Goal: Information Seeking & Learning: Learn about a topic

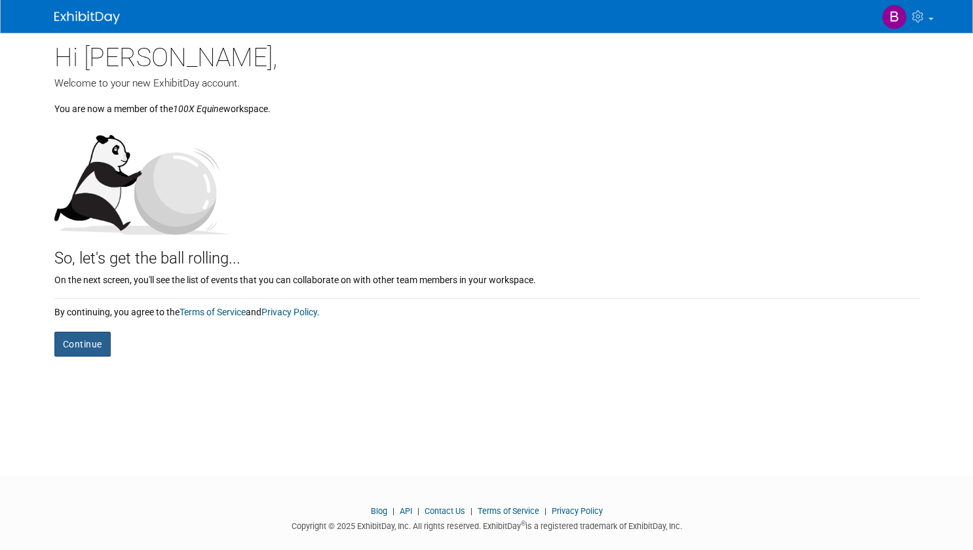
click at [81, 349] on button "Continue" at bounding box center [82, 344] width 56 height 25
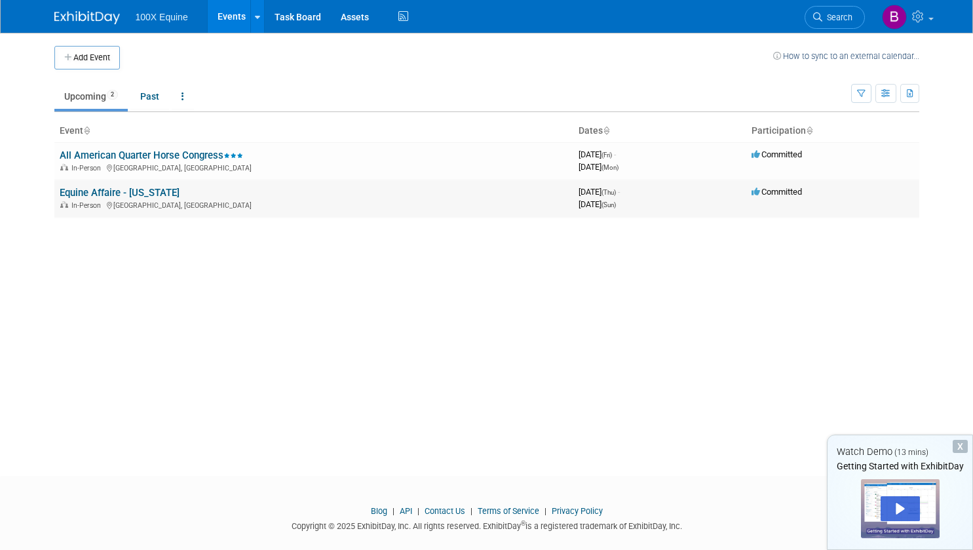
click at [228, 192] on td "Equine Affaire - Massachusetts In-Person West Springfield, MA" at bounding box center [313, 198] width 519 height 37
click at [171, 157] on link "All American Quarter Horse Congress" at bounding box center [151, 155] width 183 height 12
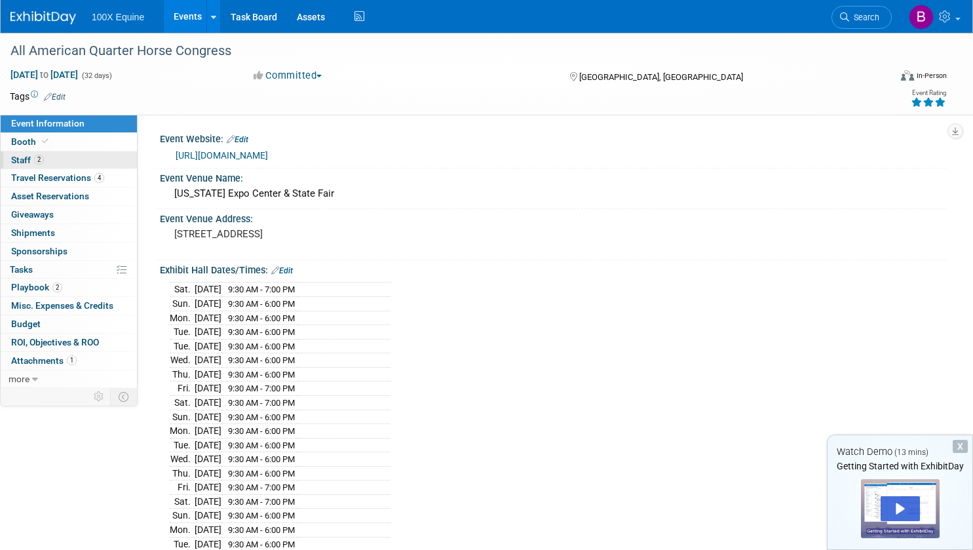
click at [26, 159] on span "Staff 2" at bounding box center [27, 160] width 33 height 10
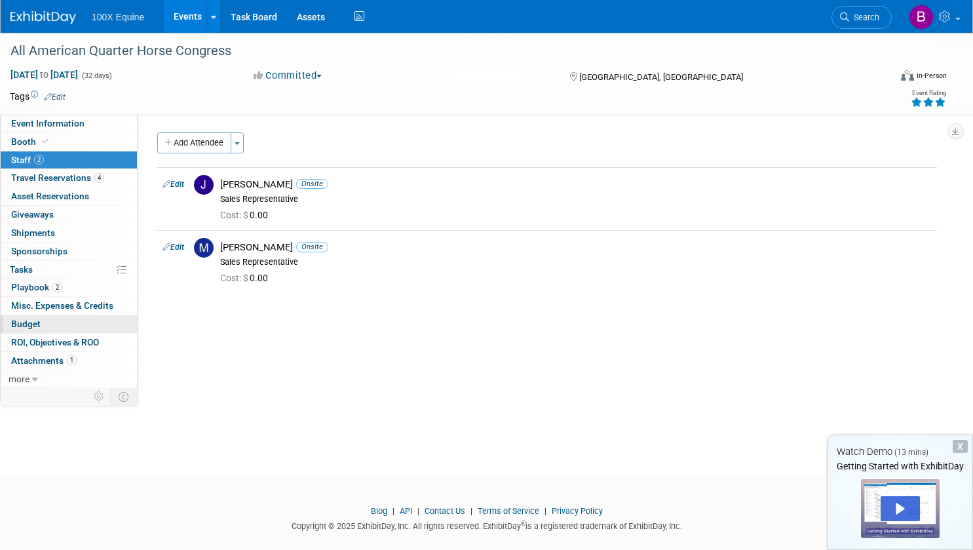
click at [28, 322] on span "Budget" at bounding box center [25, 323] width 29 height 10
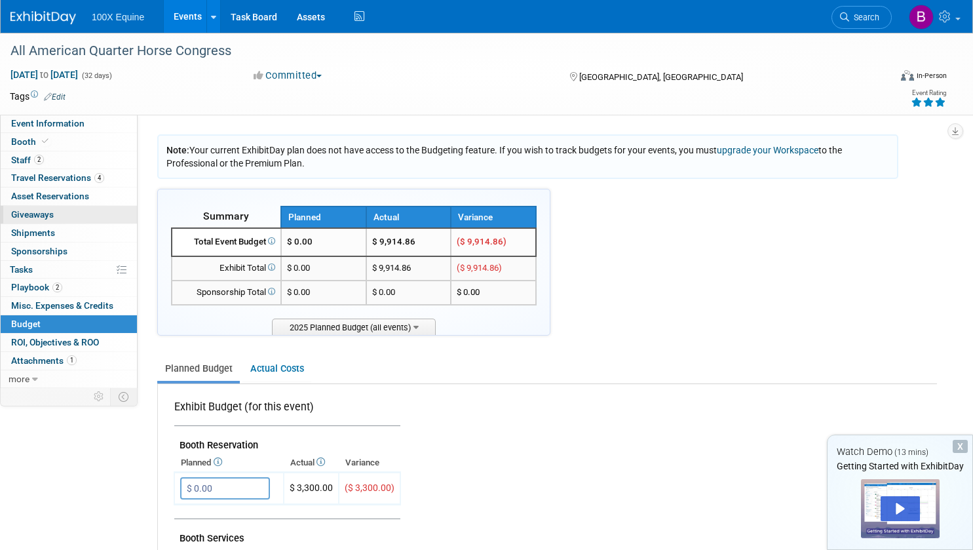
click at [45, 217] on span "Giveaways 0" at bounding box center [32, 214] width 43 height 10
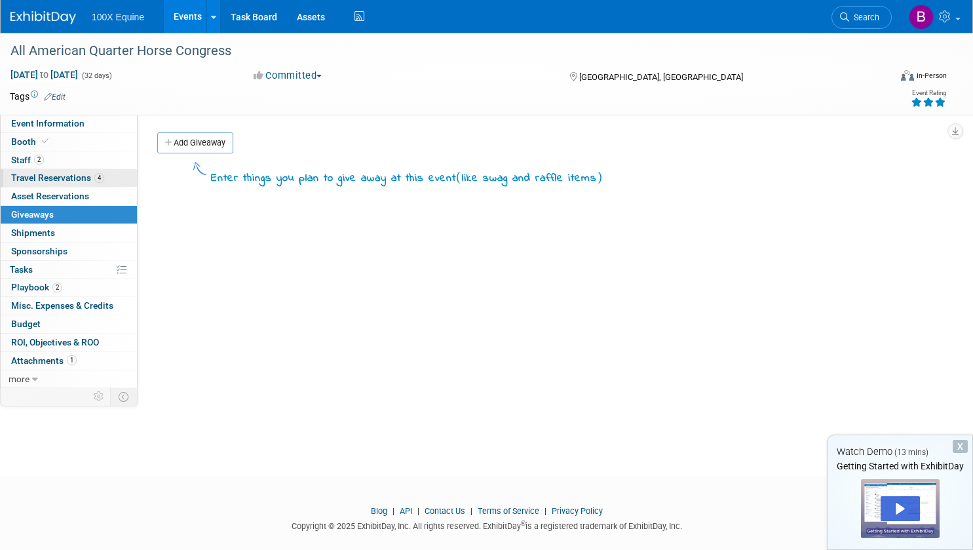
click at [42, 186] on link "4 Travel Reservations 4" at bounding box center [69, 178] width 136 height 18
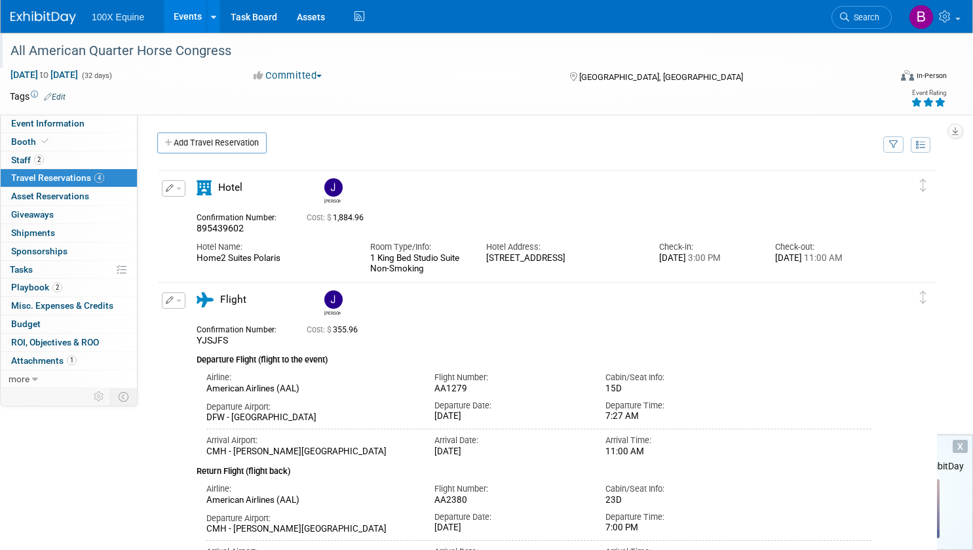
click at [33, 50] on div "All American Quarter Horse Congress" at bounding box center [436, 51] width 861 height 24
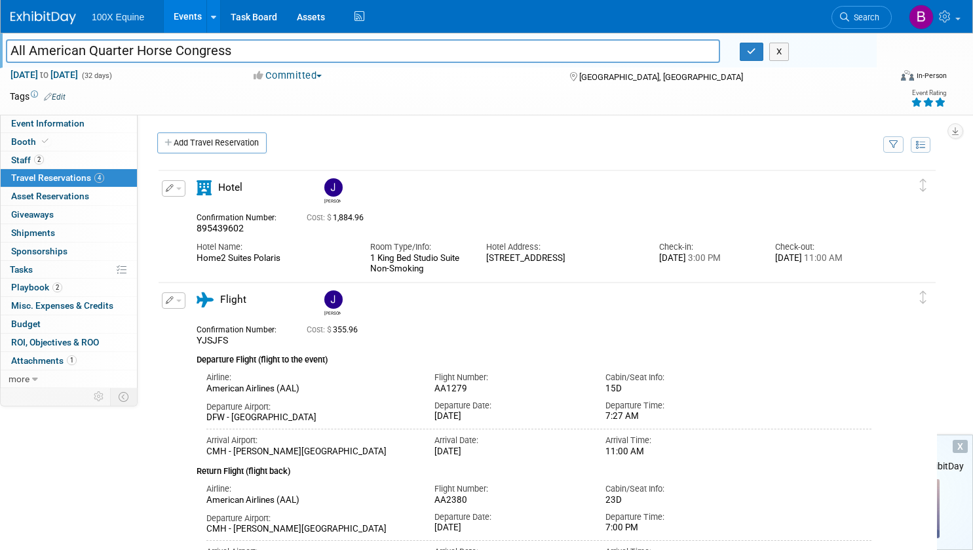
click at [41, 14] on img at bounding box center [43, 17] width 66 height 13
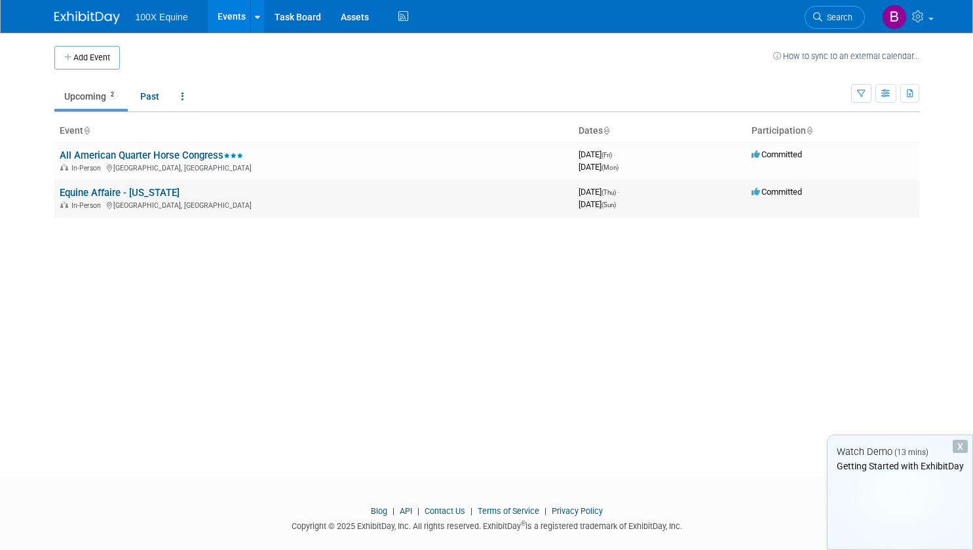
click at [86, 197] on link "Equine Affaire - [US_STATE]" at bounding box center [120, 193] width 120 height 12
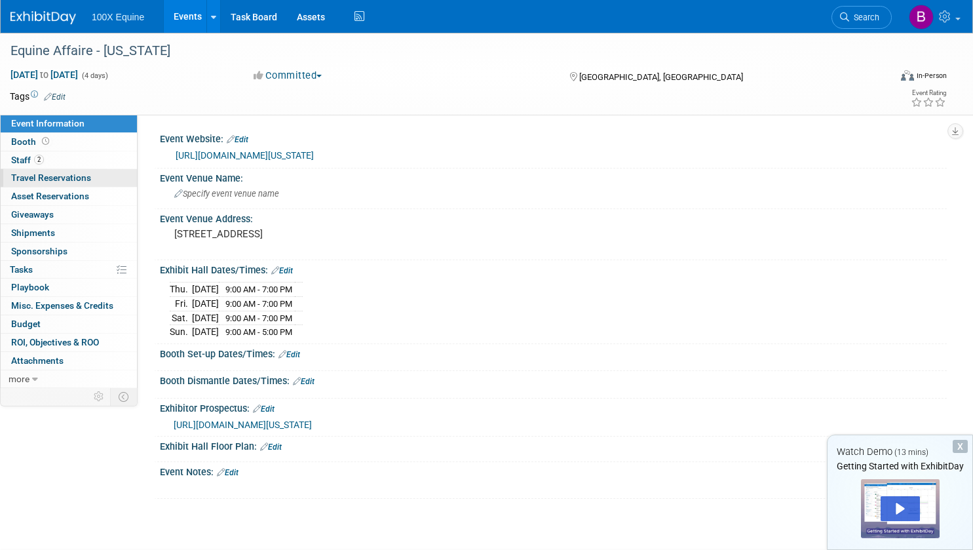
click at [43, 170] on link "0 Travel Reservations 0" at bounding box center [69, 178] width 136 height 18
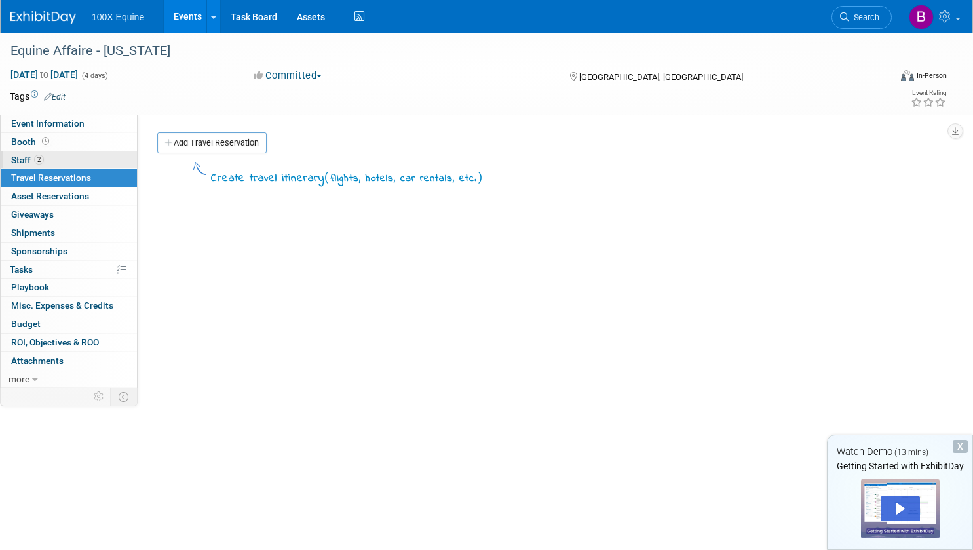
click at [33, 157] on span "Staff 2" at bounding box center [27, 160] width 33 height 10
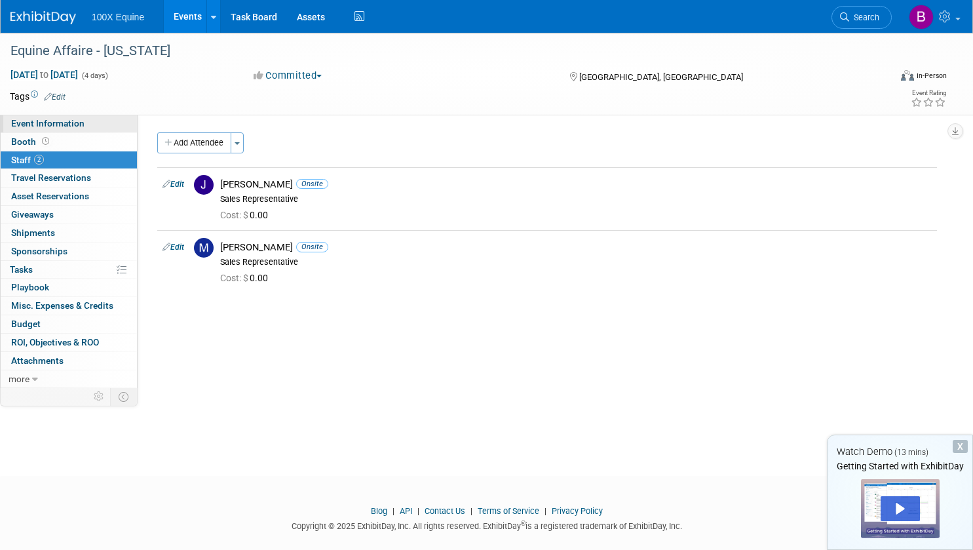
click at [38, 124] on span "Event Information" at bounding box center [47, 123] width 73 height 10
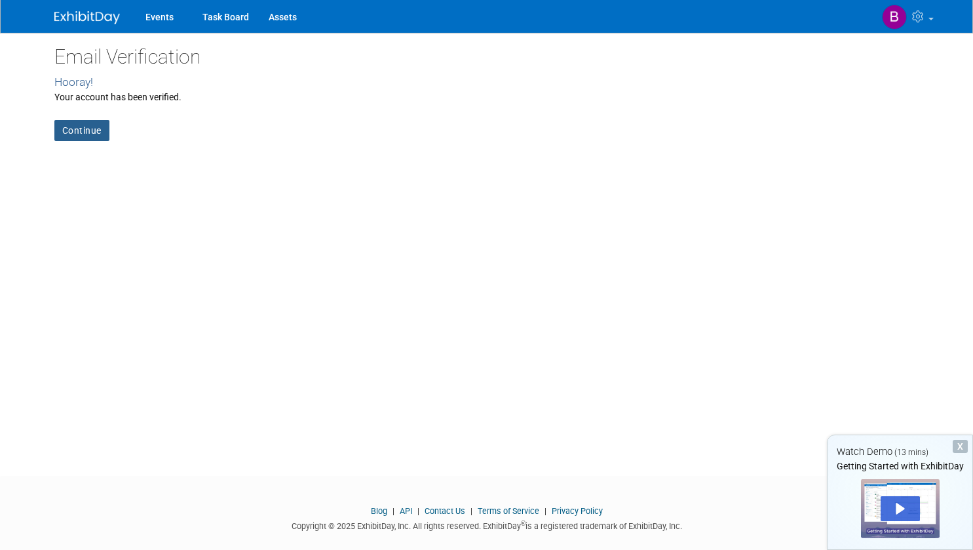
click at [77, 121] on link "Continue" at bounding box center [81, 130] width 55 height 21
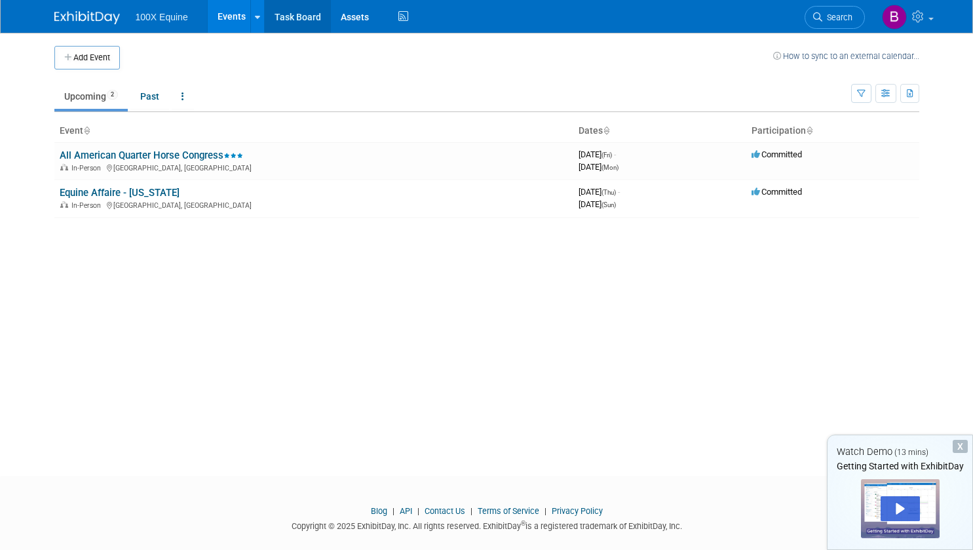
click at [294, 20] on link "Task Board" at bounding box center [298, 16] width 66 height 33
